Goal: Check status: Check status

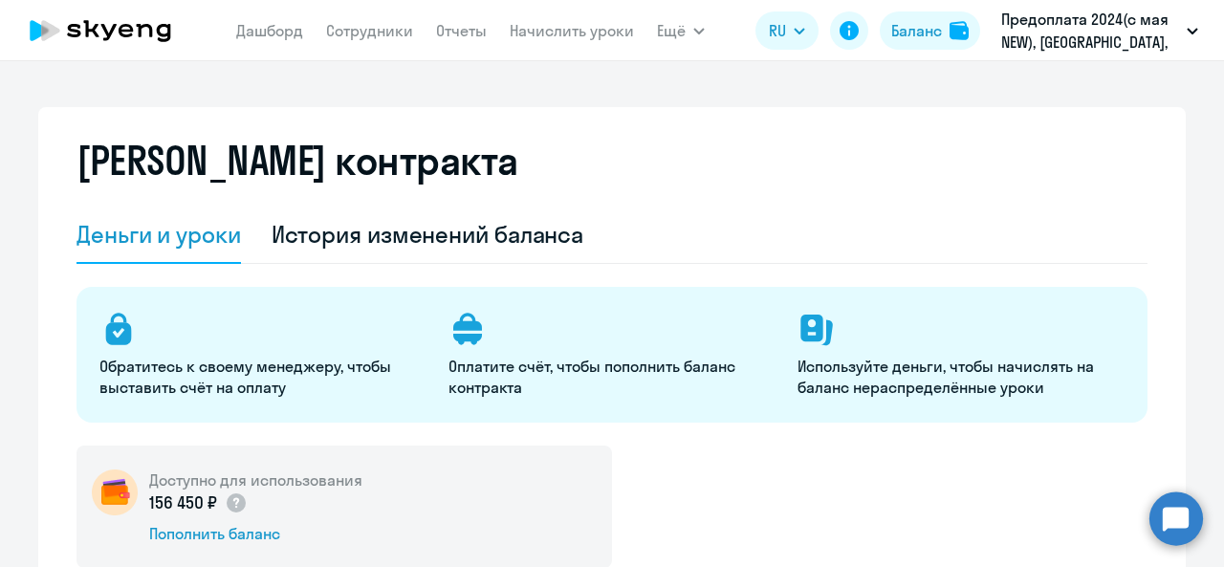
select select "english_adult_not_native_speaker"
click at [332, 226] on div "История изменений баланса" at bounding box center [428, 234] width 313 height 31
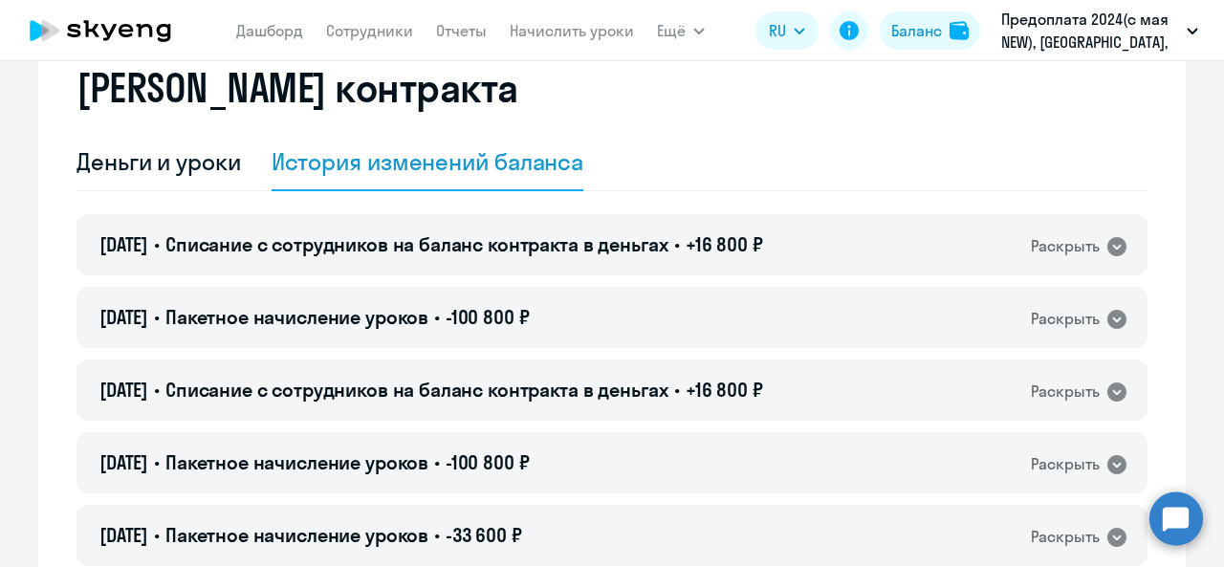
scroll to position [96, 0]
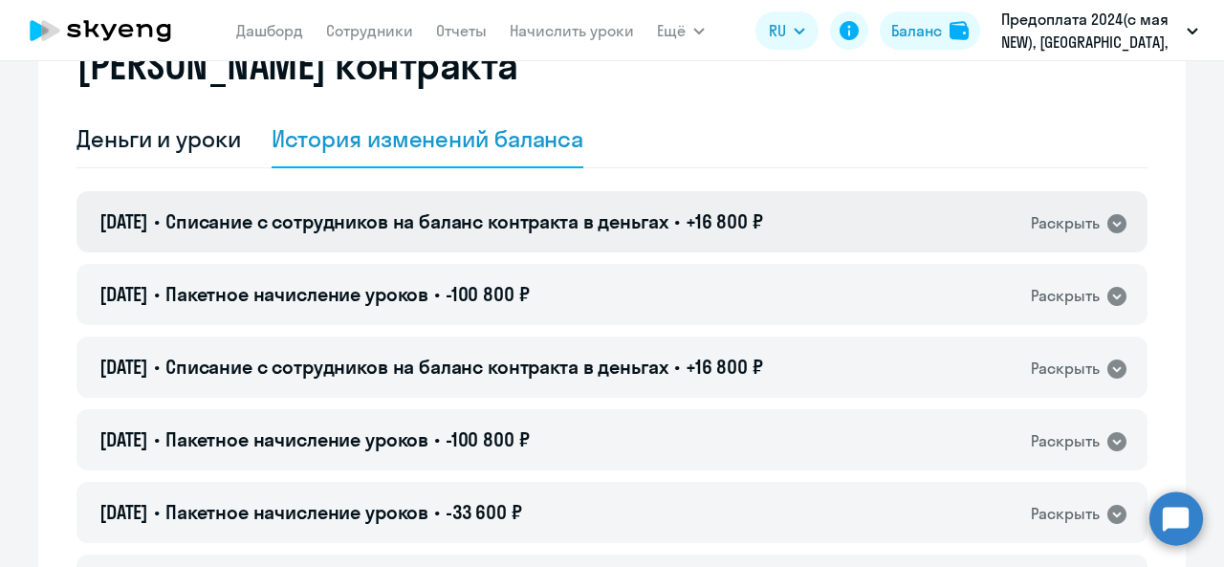
click at [499, 235] on div "[DATE] • Списание с сотрудников на баланс контракта в деньгах • +16 800 ₽ Раскр…" at bounding box center [611, 221] width 1071 height 61
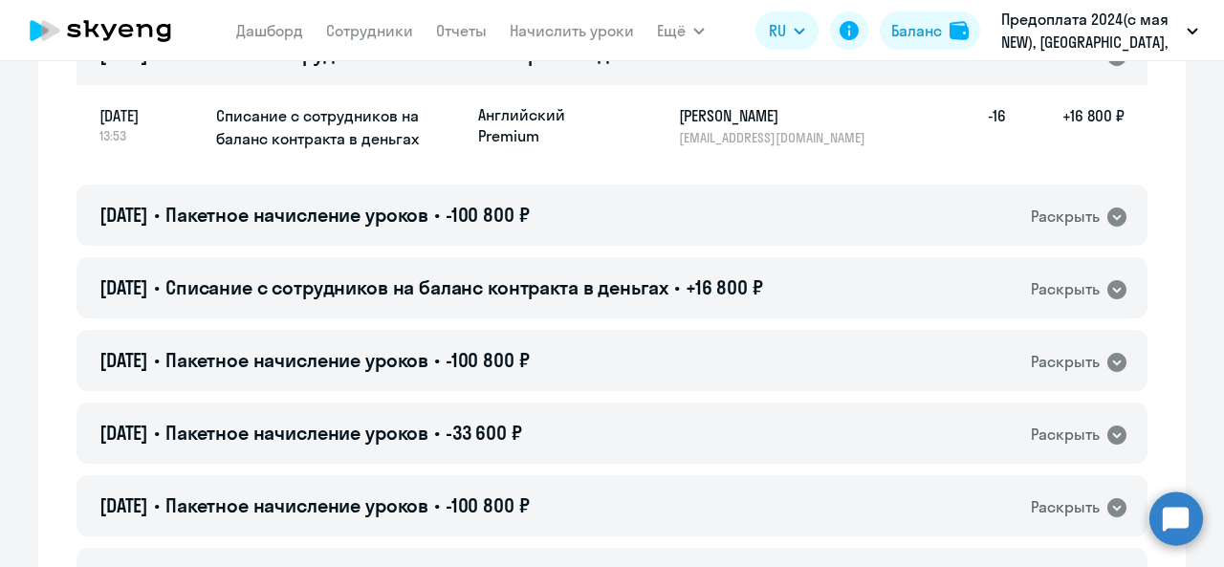
scroll to position [287, 0]
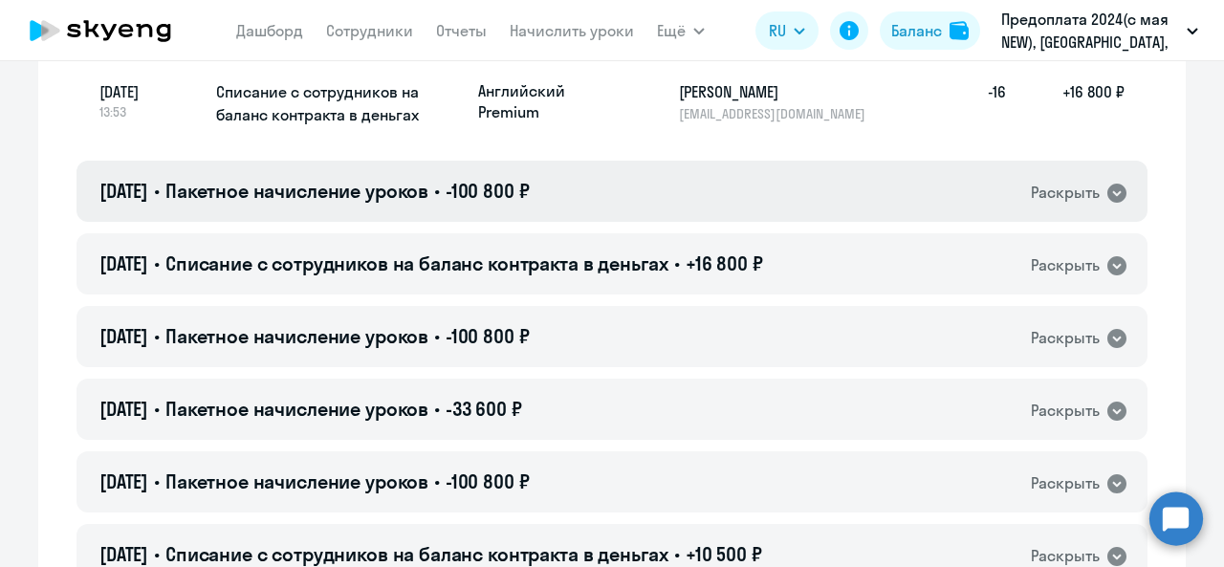
click at [554, 218] on div "[DATE] • Пакетное начисление уроков • -100 800 ₽ Раскрыть" at bounding box center [611, 191] width 1071 height 61
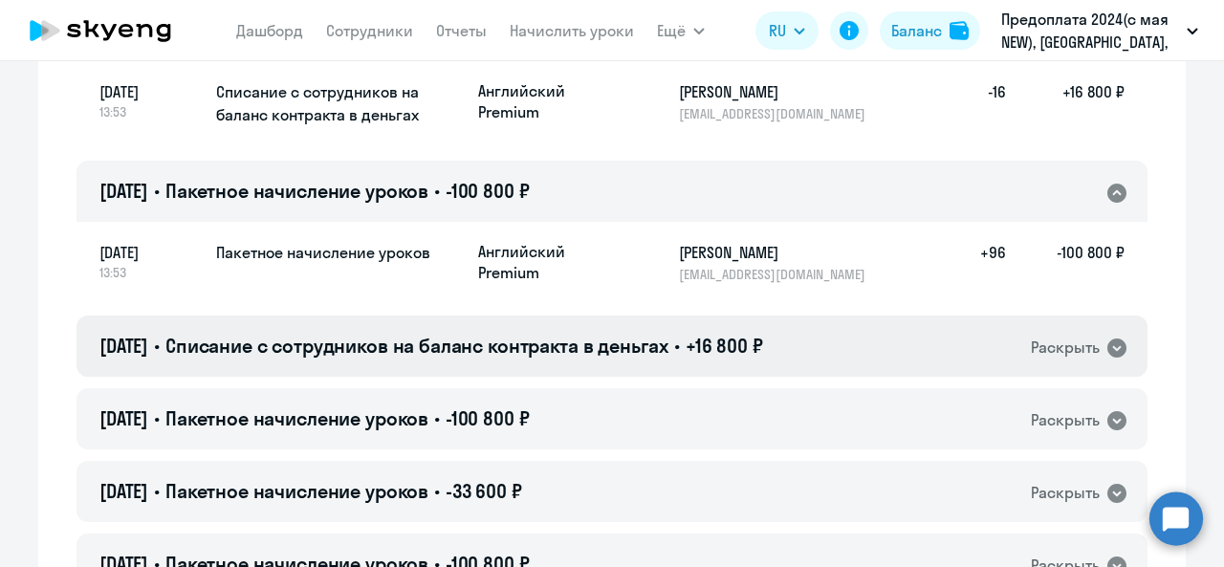
click at [718, 351] on span "+16 800 ₽" at bounding box center [724, 346] width 77 height 24
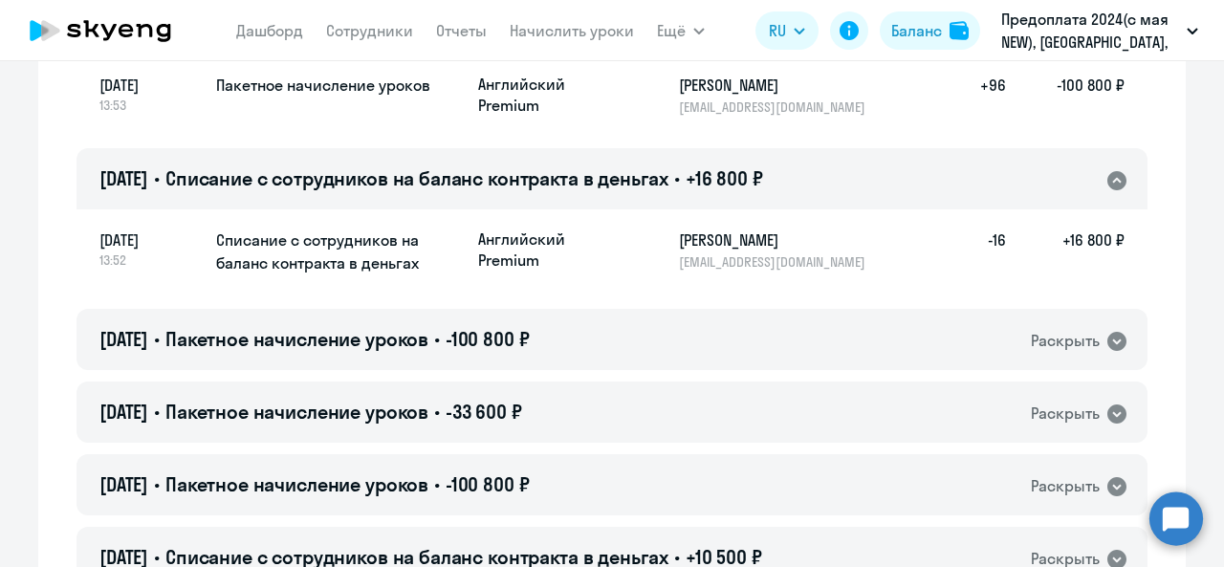
scroll to position [478, 0]
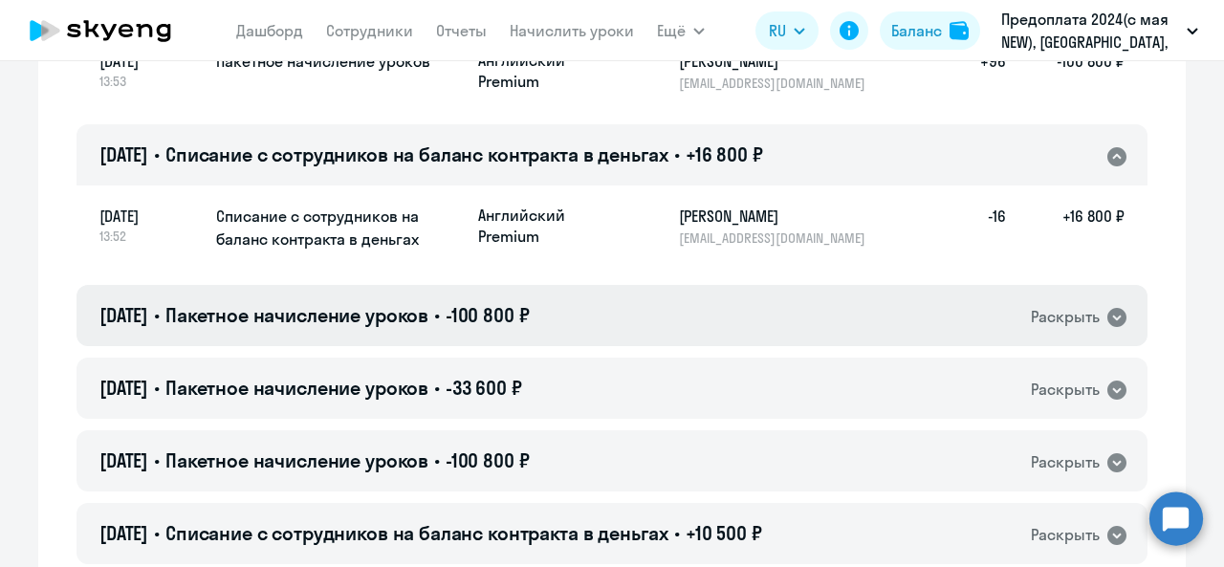
click at [722, 312] on div "[DATE] • Пакетное начисление уроков • -100 800 ₽ Раскрыть" at bounding box center [611, 315] width 1071 height 61
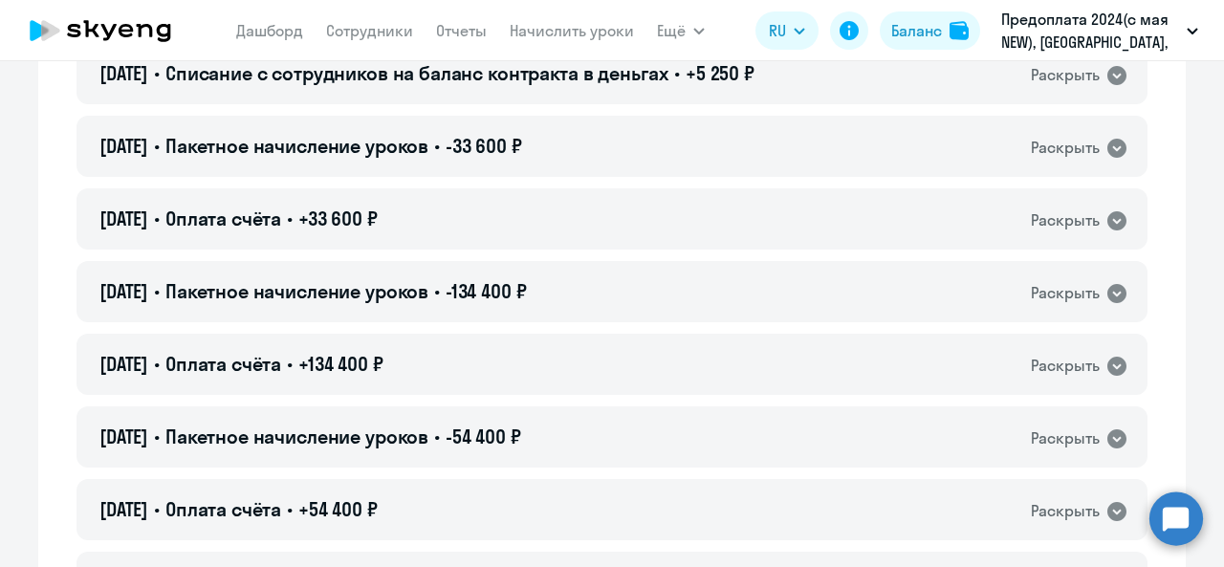
scroll to position [2390, 0]
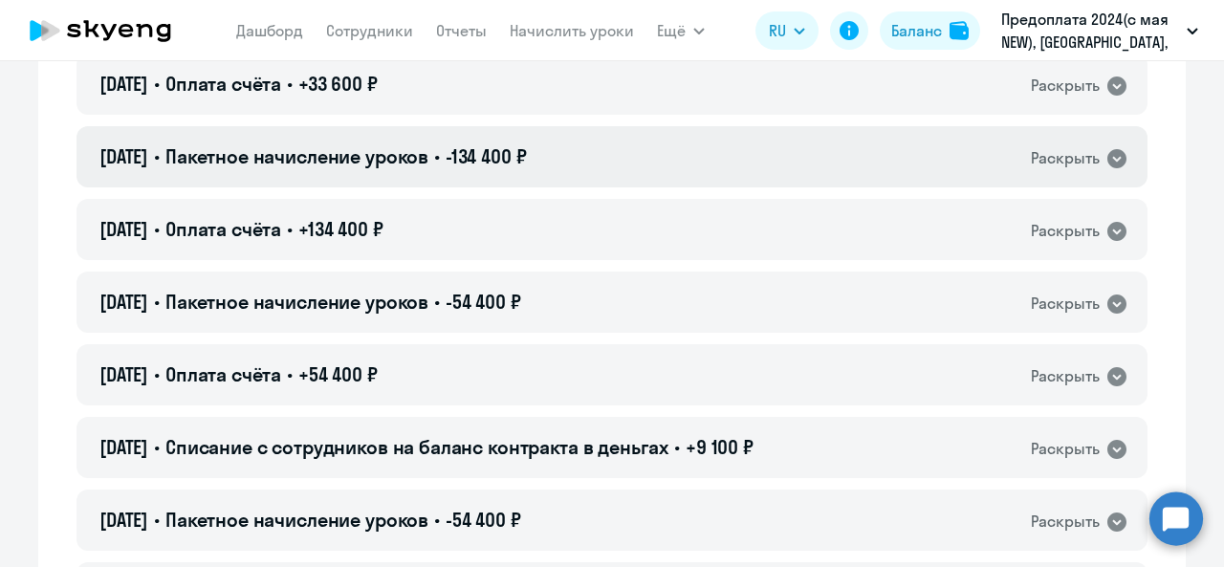
click at [428, 163] on span "Пакетное начисление уроков" at bounding box center [296, 156] width 263 height 24
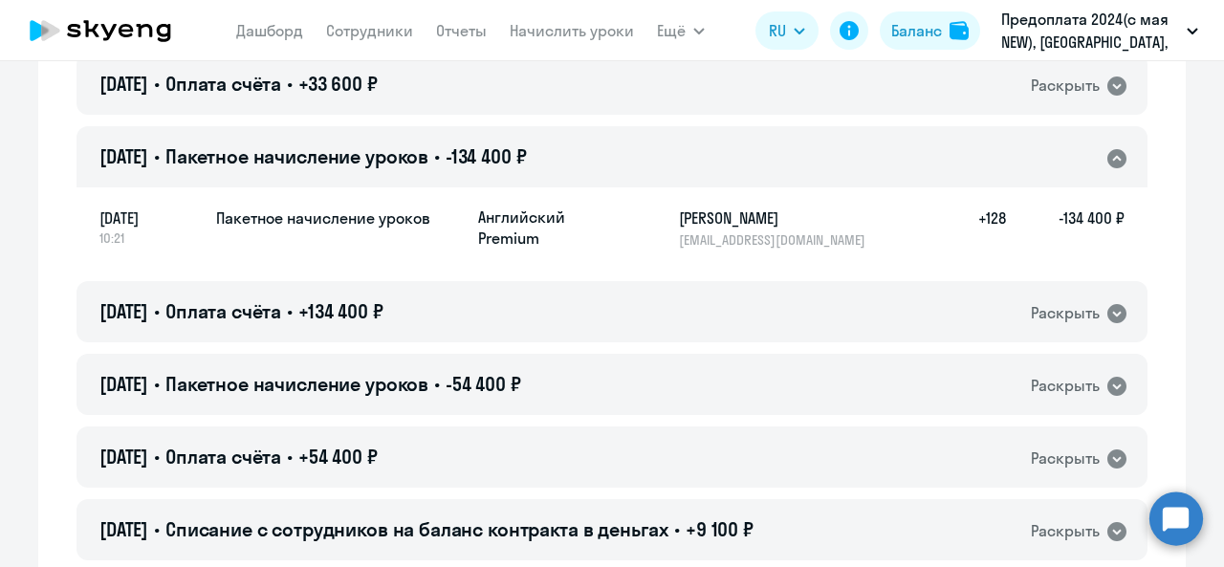
scroll to position [2295, 0]
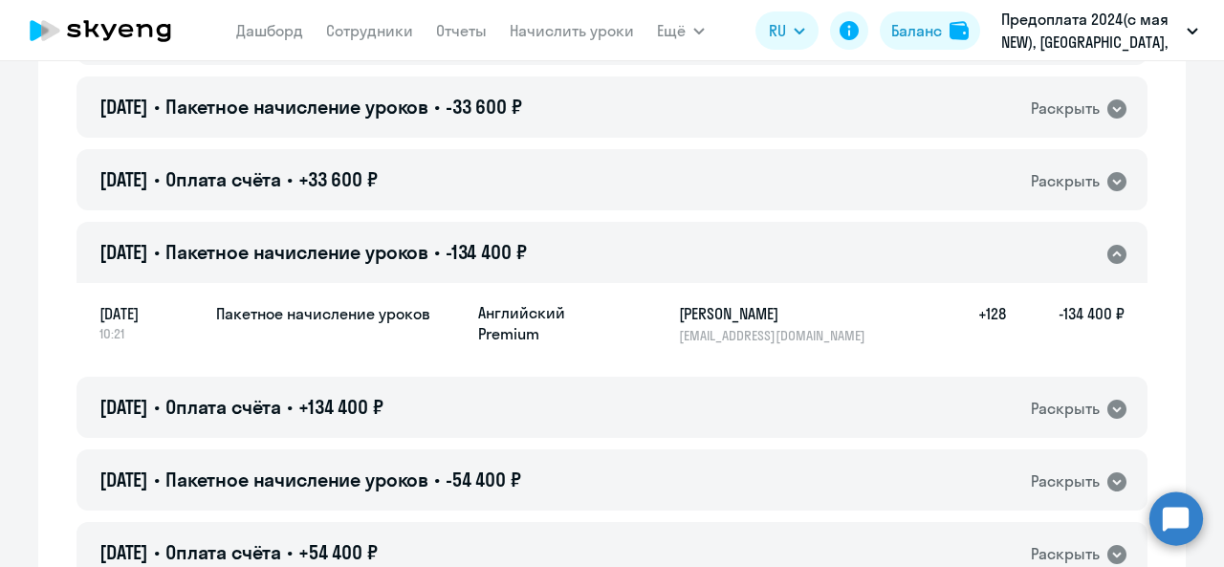
click at [431, 163] on div "[DATE] • Оплата счёта • +33 600 ₽ Раскрыть" at bounding box center [611, 179] width 1071 height 61
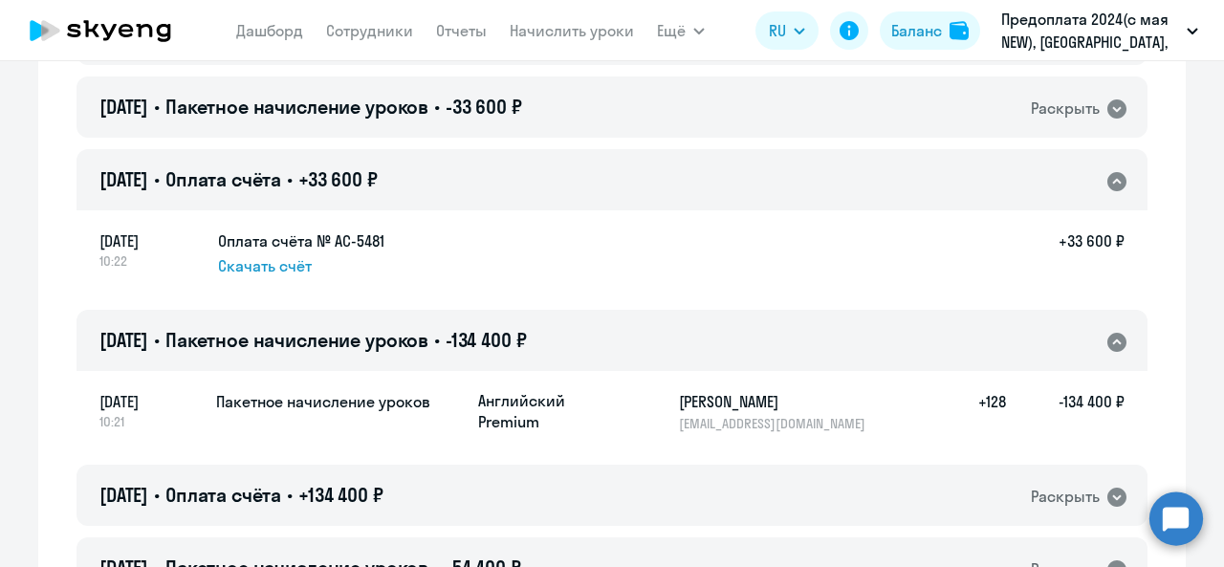
scroll to position [2199, 0]
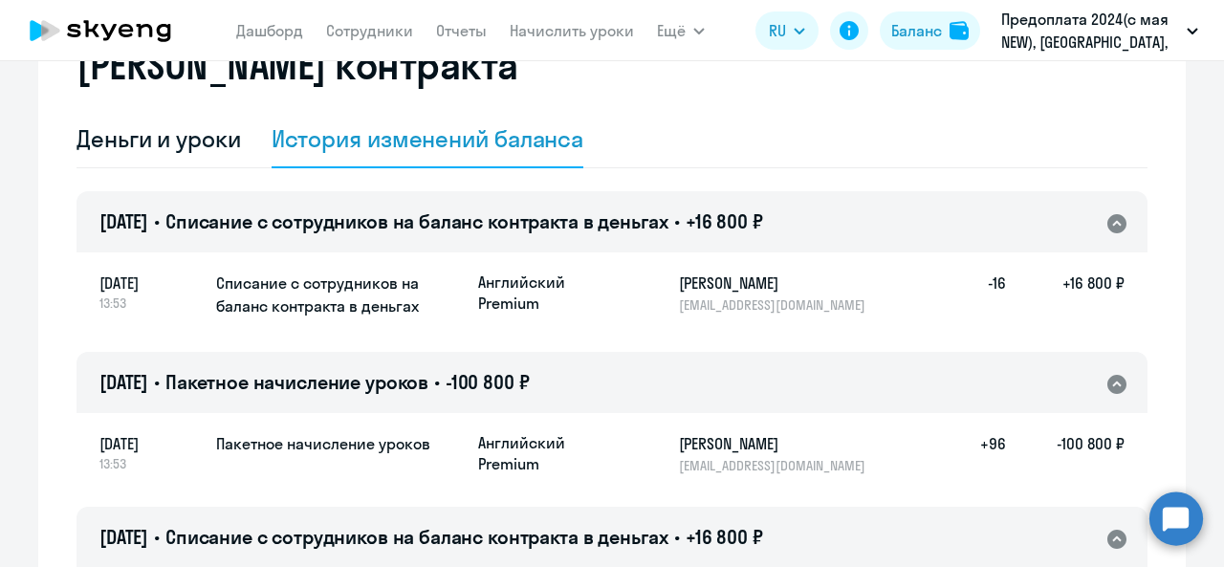
scroll to position [0, 0]
